Goal: Task Accomplishment & Management: Manage account settings

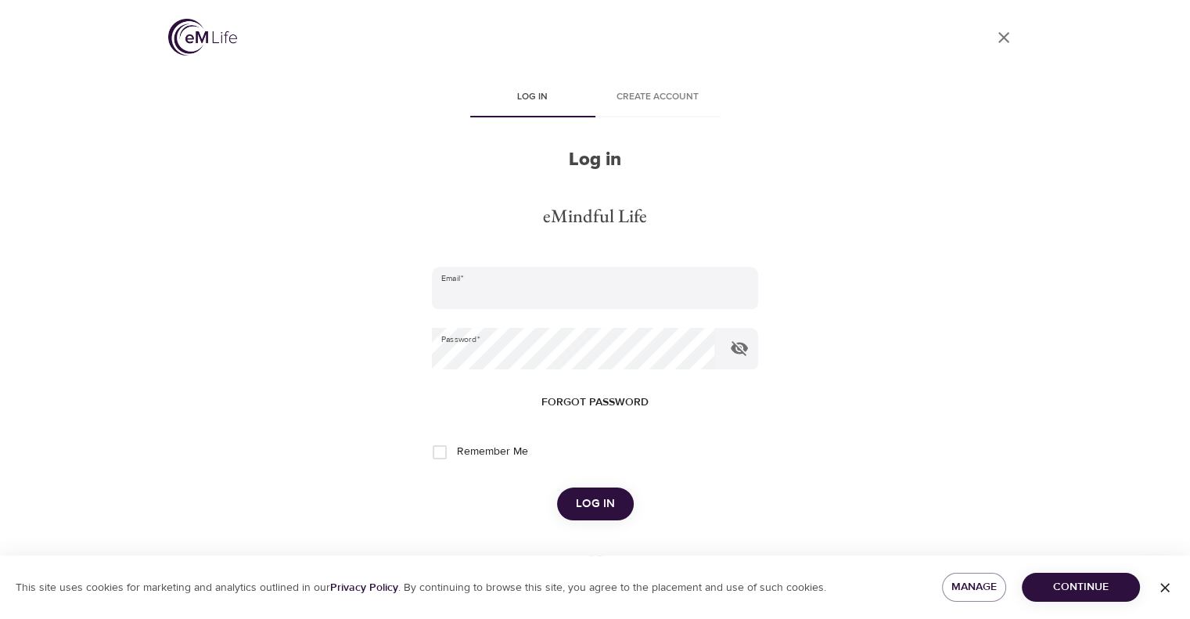
type input "[EMAIL_ADDRESS][DOMAIN_NAME]"
click at [595, 494] on span "Log in" at bounding box center [595, 504] width 39 height 20
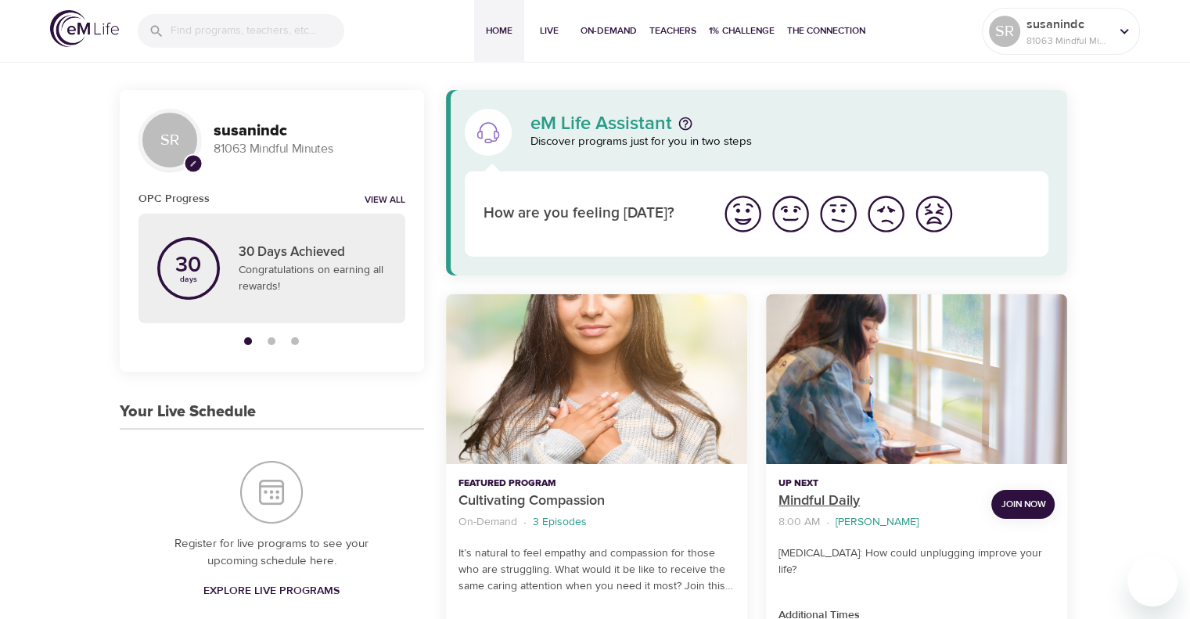
click at [800, 494] on p "Mindful Daily" at bounding box center [878, 501] width 200 height 21
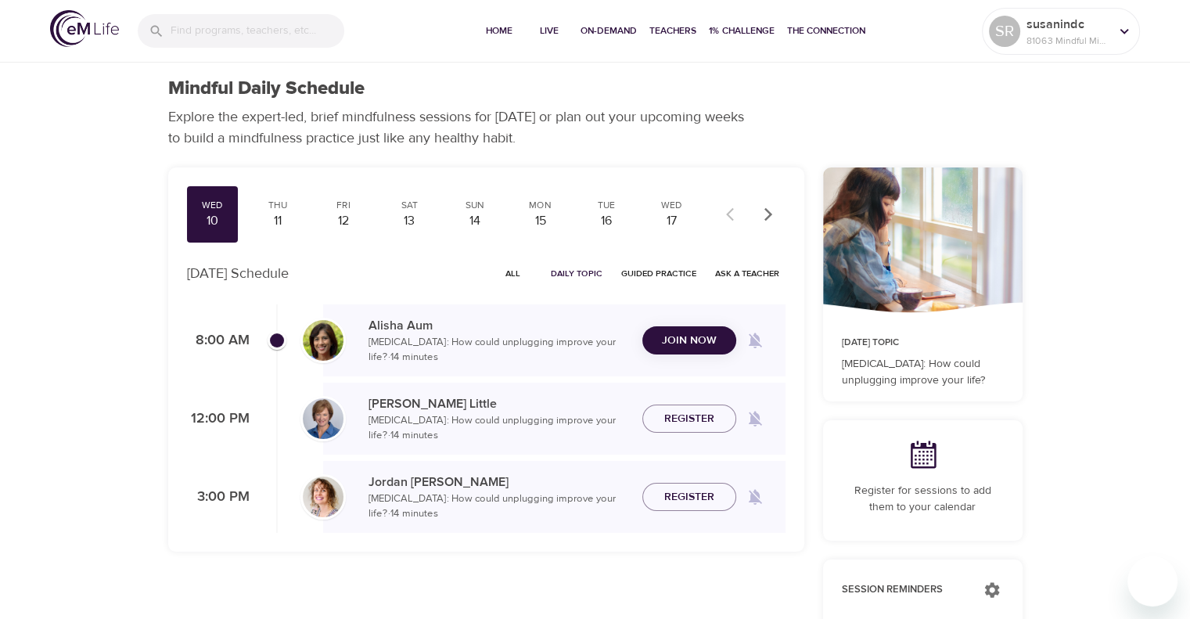
checkbox input "true"
click at [278, 196] on div "Thu 11" at bounding box center [278, 214] width 52 height 56
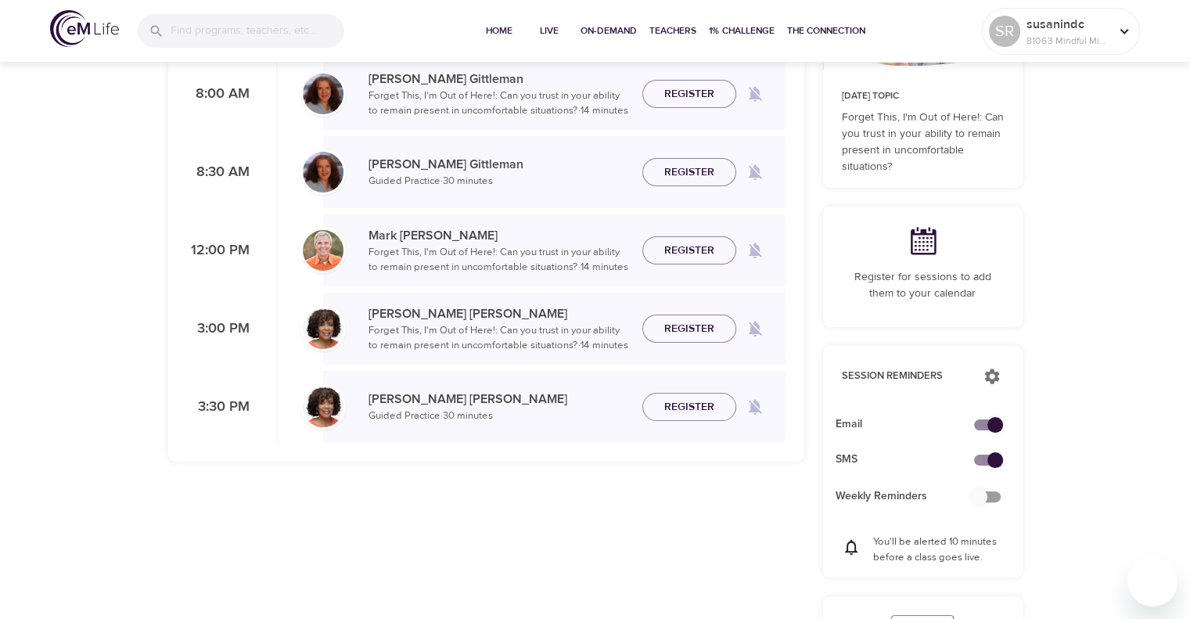
scroll to position [78, 0]
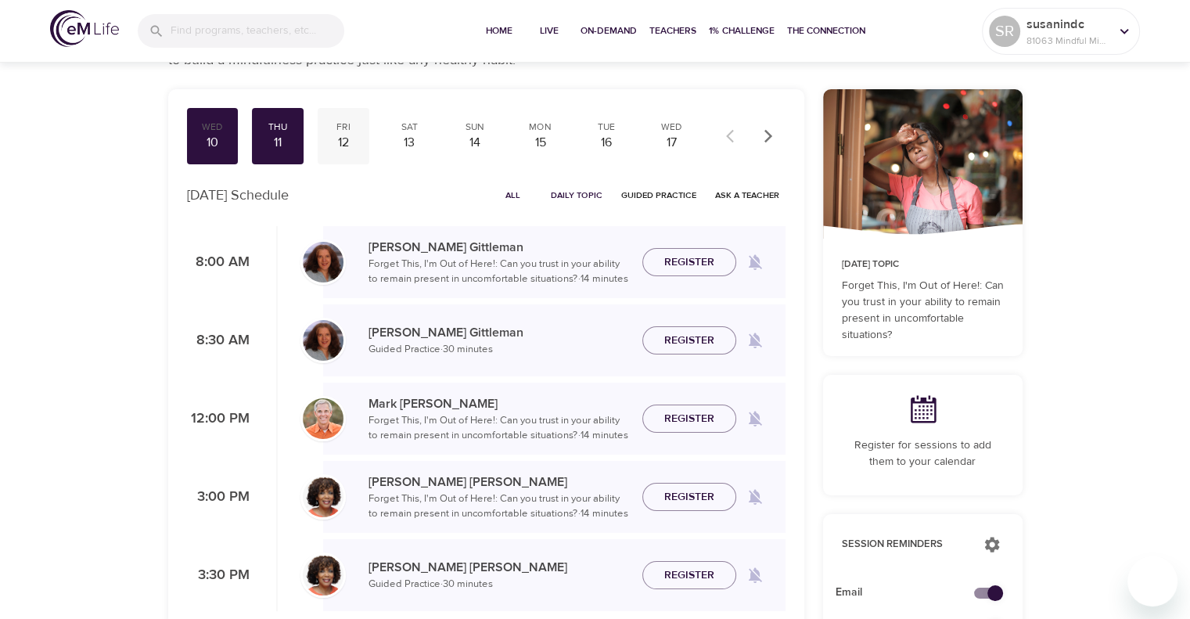
drag, startPoint x: 343, startPoint y: 115, endPoint x: 343, endPoint y: 124, distance: 9.4
click at [343, 121] on div "Wed 10 Thu 11 Fri 12 Sat 13 Sun 14 Mon 15 Tue 16 Wed 17 Thu 18 Fri 19 Sat 20 Su…" at bounding box center [486, 359] width 636 height 541
click at [356, 149] on div "12" at bounding box center [343, 143] width 39 height 18
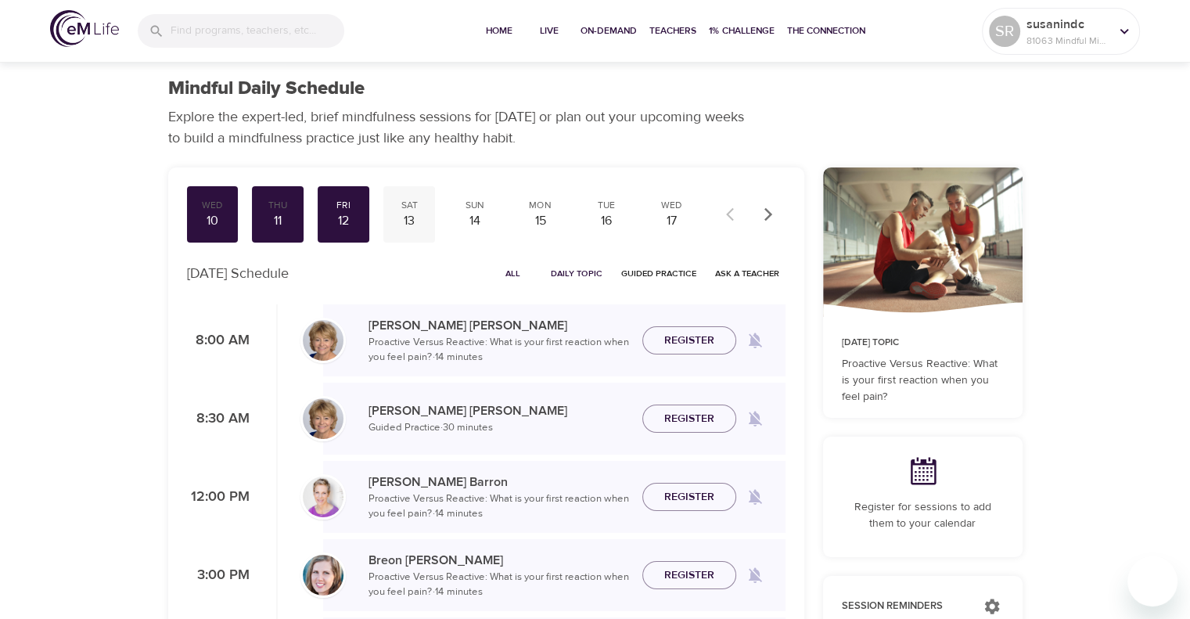
click at [388, 209] on div "Sat 13" at bounding box center [409, 214] width 52 height 56
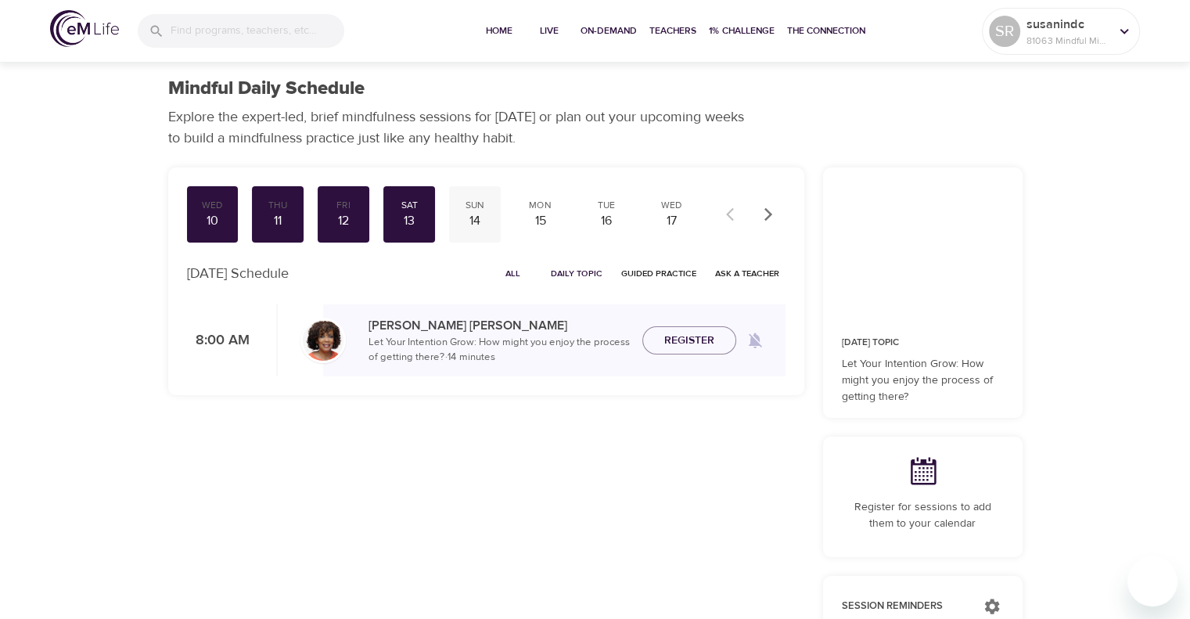
click at [473, 214] on div "14" at bounding box center [474, 221] width 39 height 18
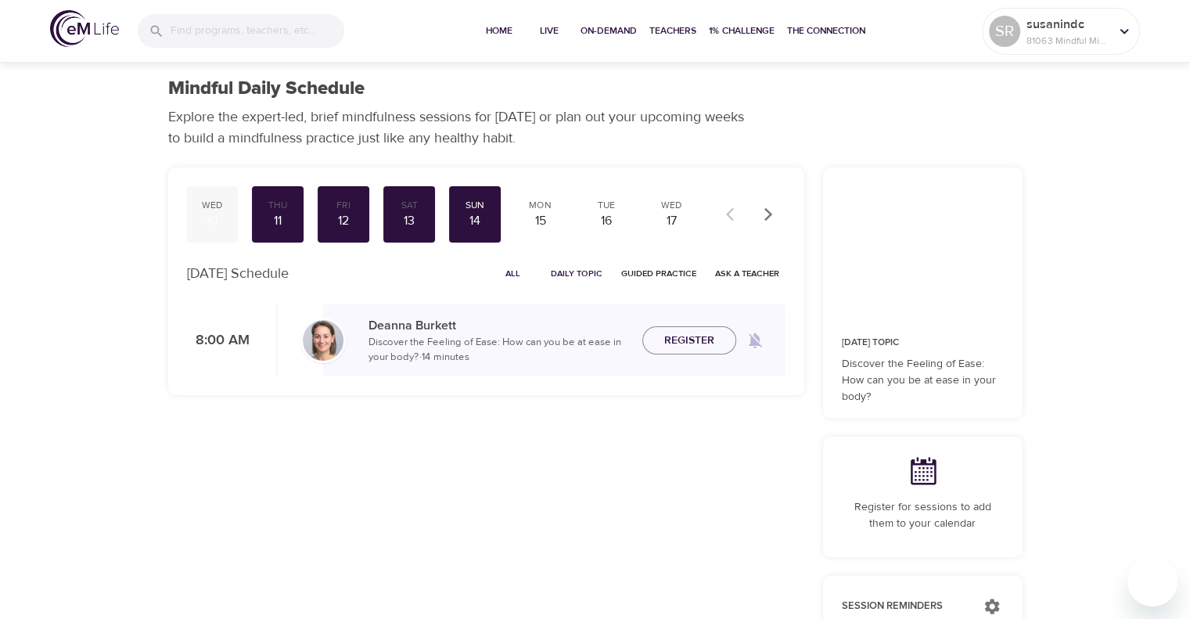
click at [204, 212] on div "10" at bounding box center [212, 221] width 39 height 18
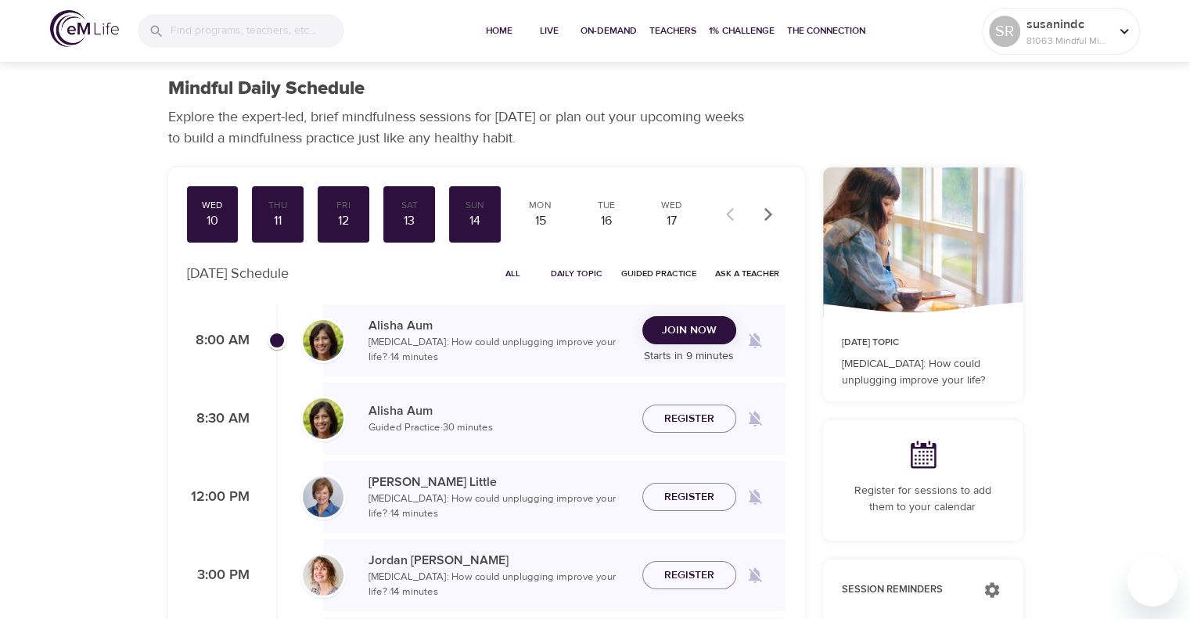
click at [685, 334] on span "Join Now" at bounding box center [689, 331] width 55 height 20
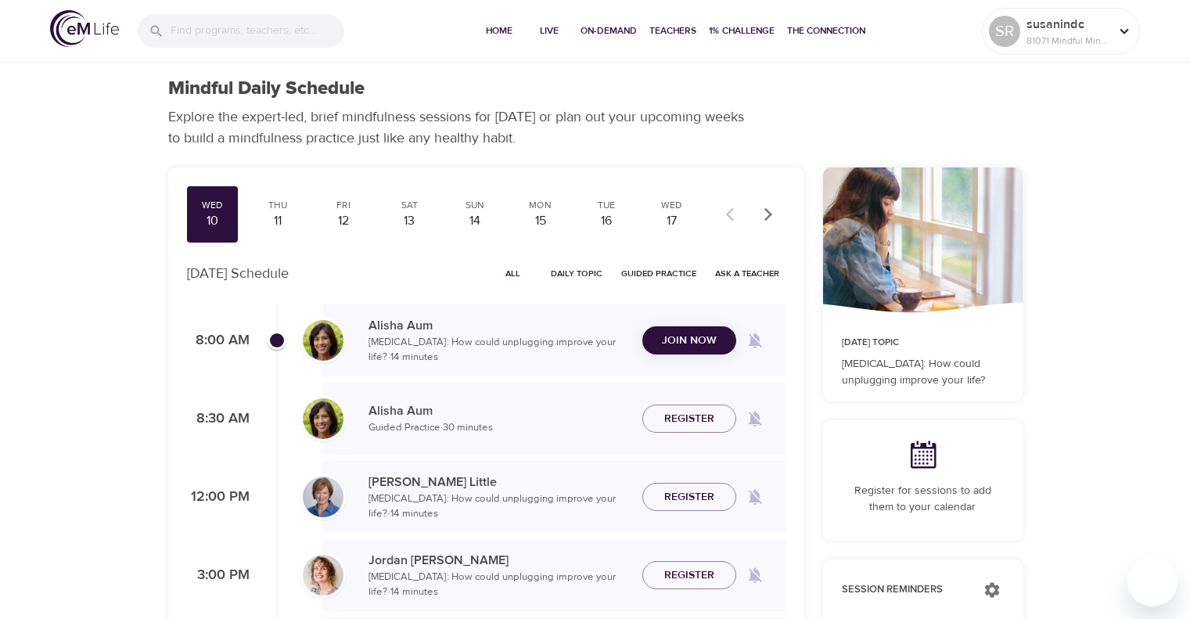
checkbox input "true"
click at [688, 325] on span "Join Now" at bounding box center [689, 331] width 55 height 20
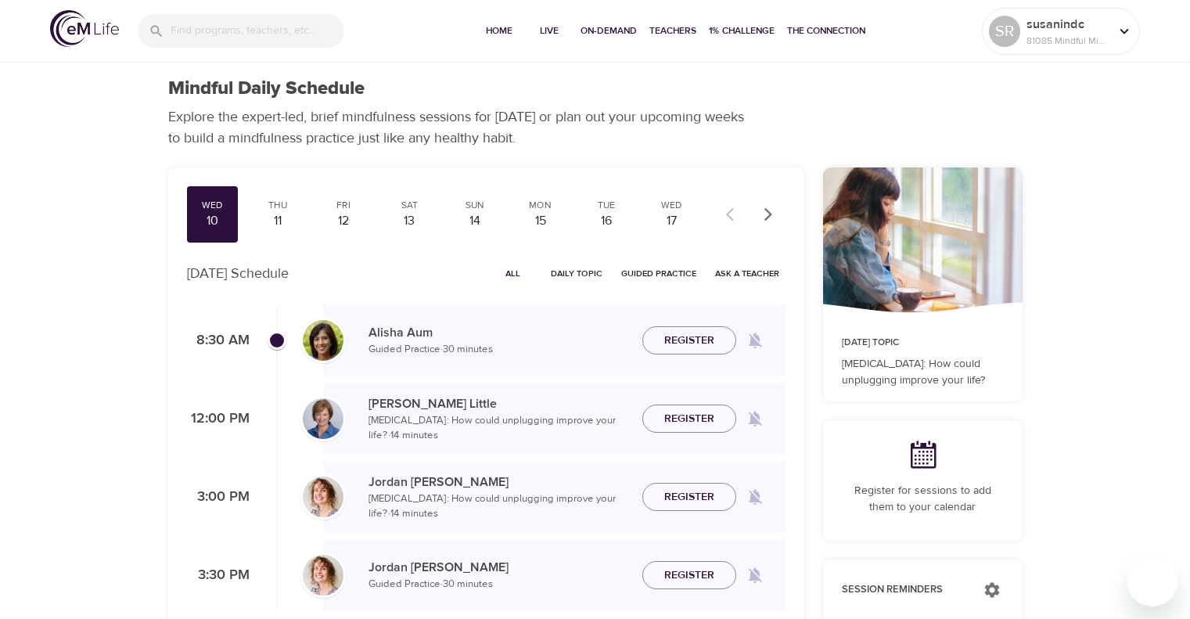
checkbox input "true"
click at [1125, 32] on icon at bounding box center [1124, 30] width 9 height 5
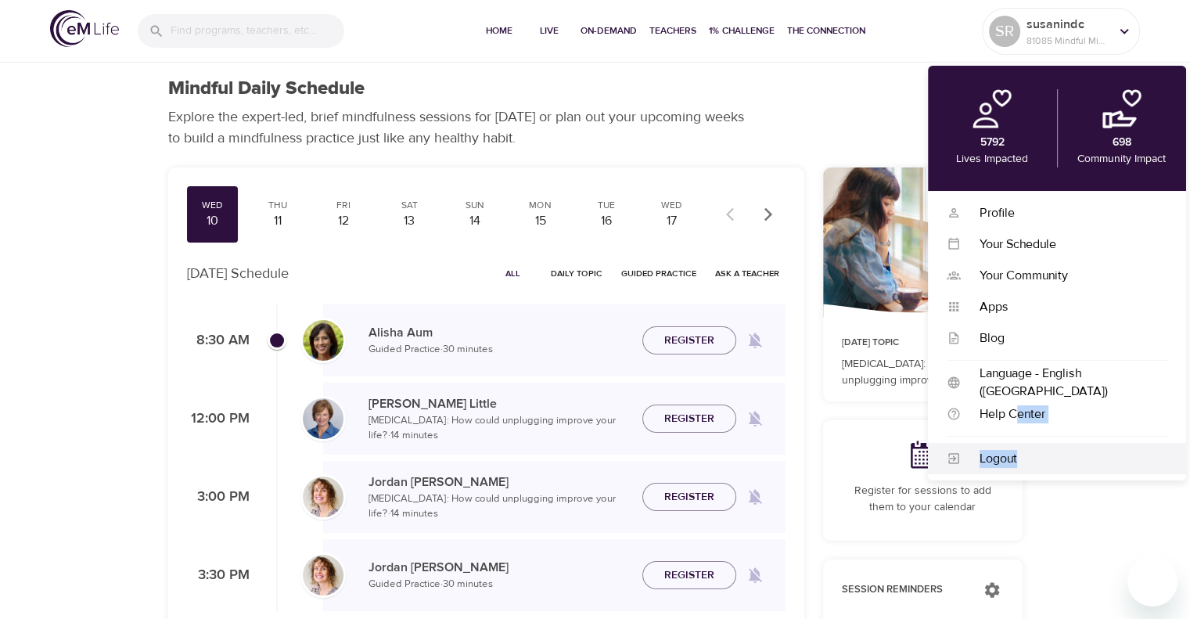
drag, startPoint x: 1020, startPoint y: 407, endPoint x: 1016, endPoint y: 460, distance: 53.3
click at [1016, 460] on div "Profile Profile Your Schedule Your Schedule Your Community Your Community Apps …" at bounding box center [1057, 335] width 258 height 289
click at [1016, 460] on div "Logout" at bounding box center [1064, 459] width 207 height 18
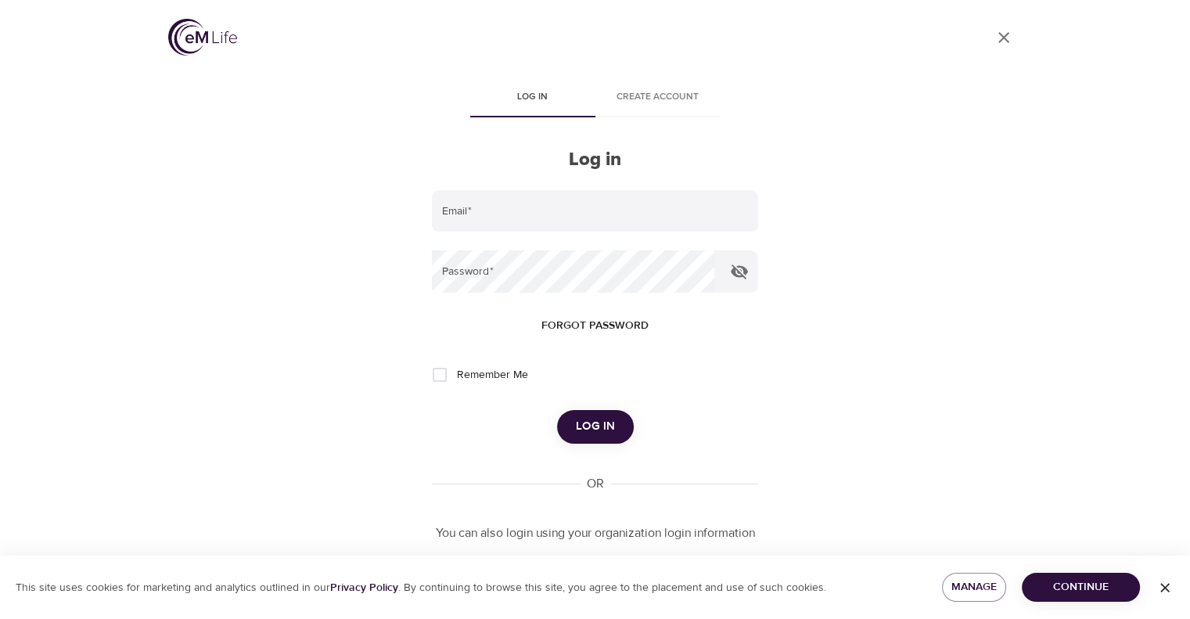
type input "[EMAIL_ADDRESS][DOMAIN_NAME]"
